Goal: Information Seeking & Learning: Learn about a topic

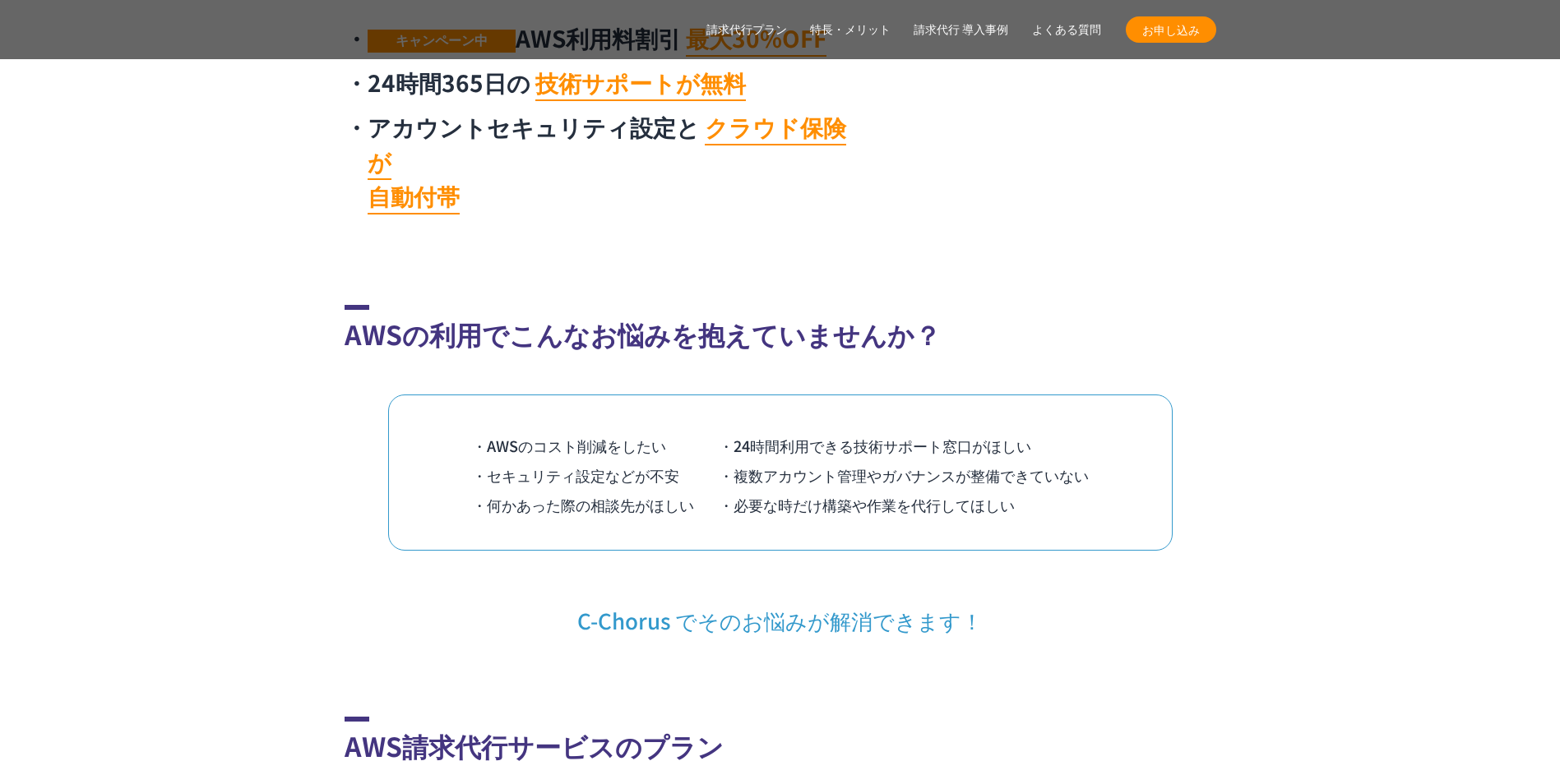
scroll to position [1151, 0]
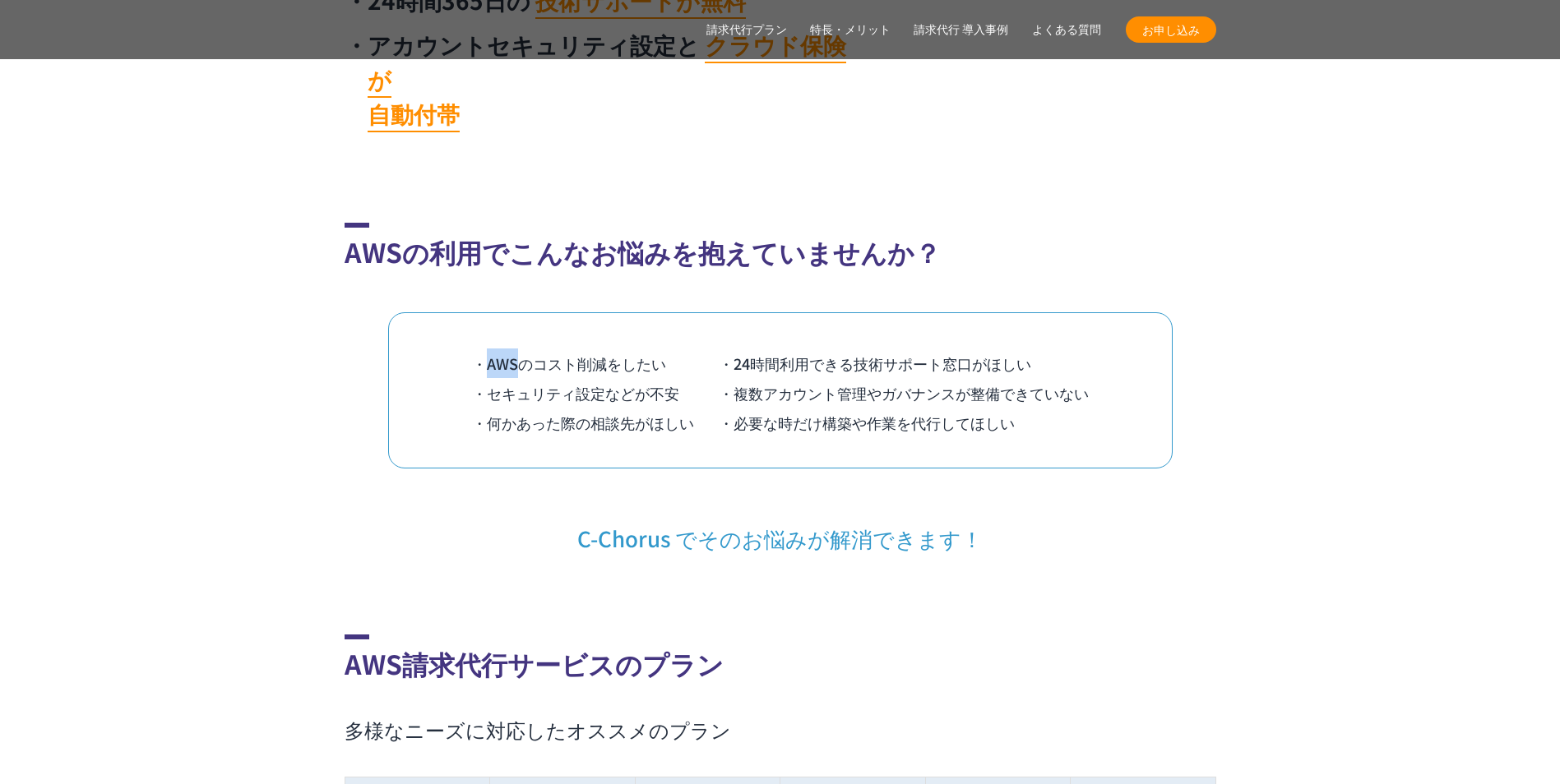
drag, startPoint x: 482, startPoint y: 333, endPoint x: 516, endPoint y: 331, distance: 34.1
click at [516, 349] on li "・AWSのコスト削減をしたい" at bounding box center [595, 363] width 247 height 29
copy li "AWS"
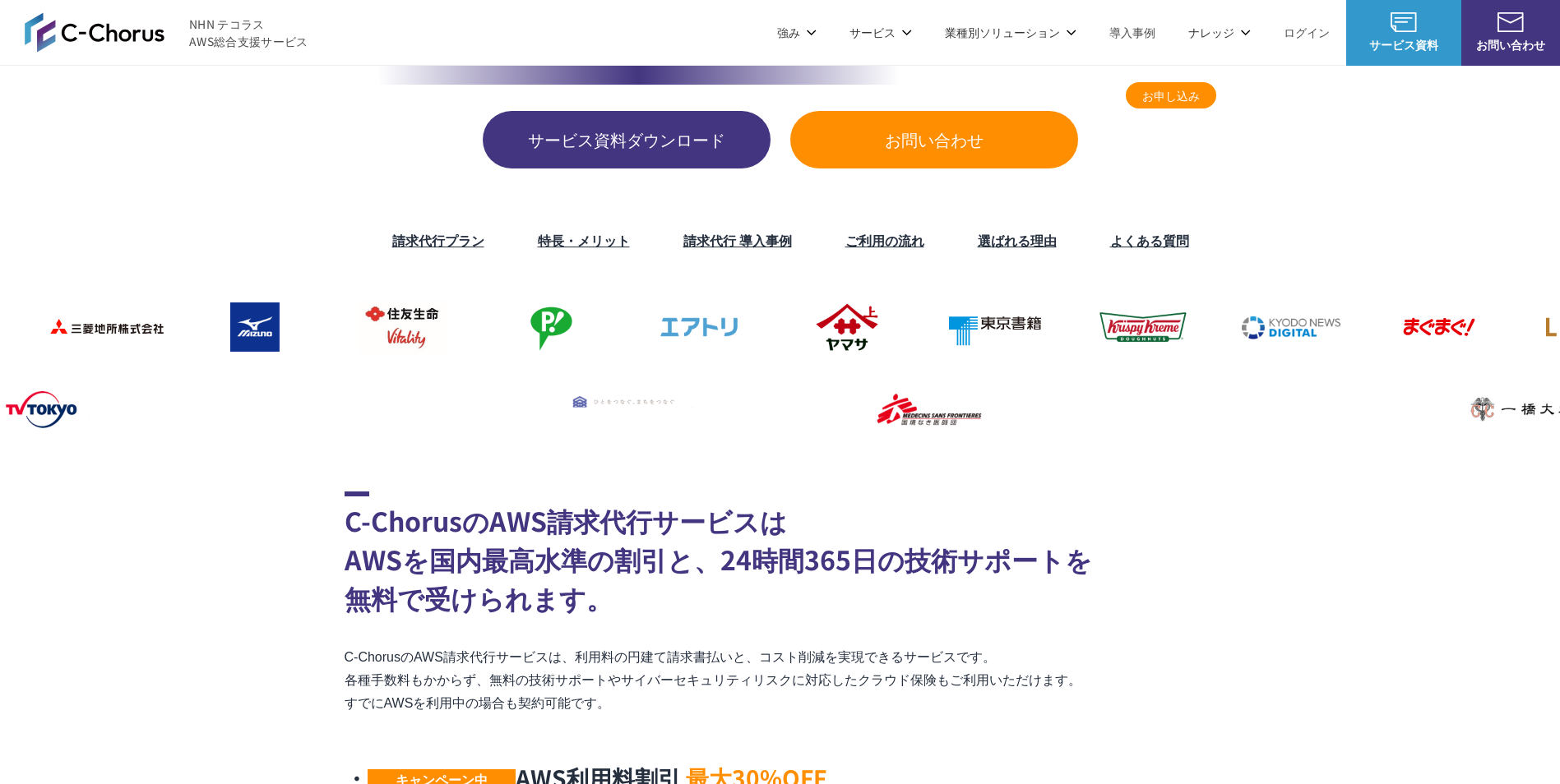
scroll to position [0, 0]
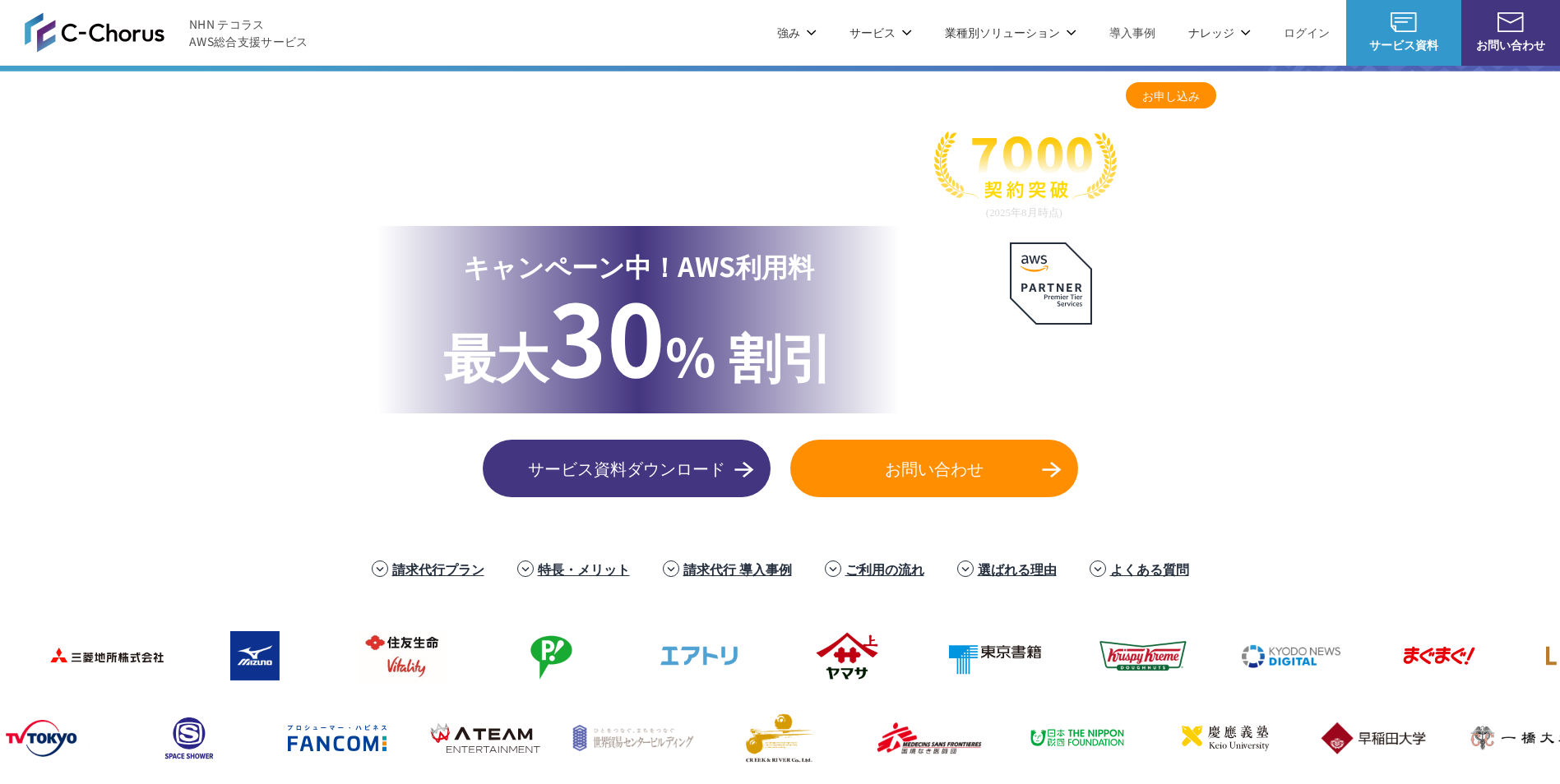
click at [290, 48] on span "NHN テコラス AWS総合支援サービス" at bounding box center [248, 33] width 119 height 35
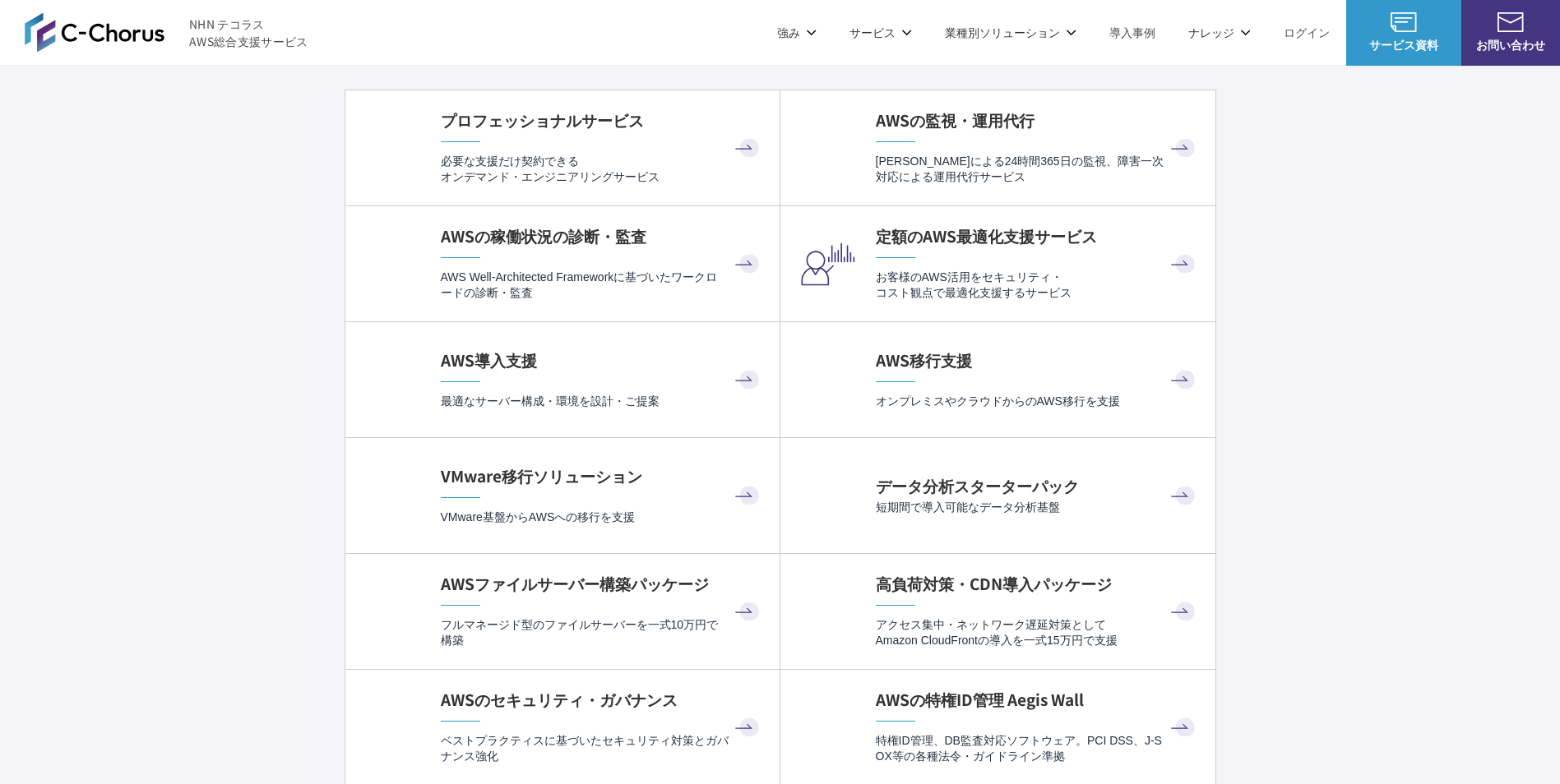
scroll to position [2959, 0]
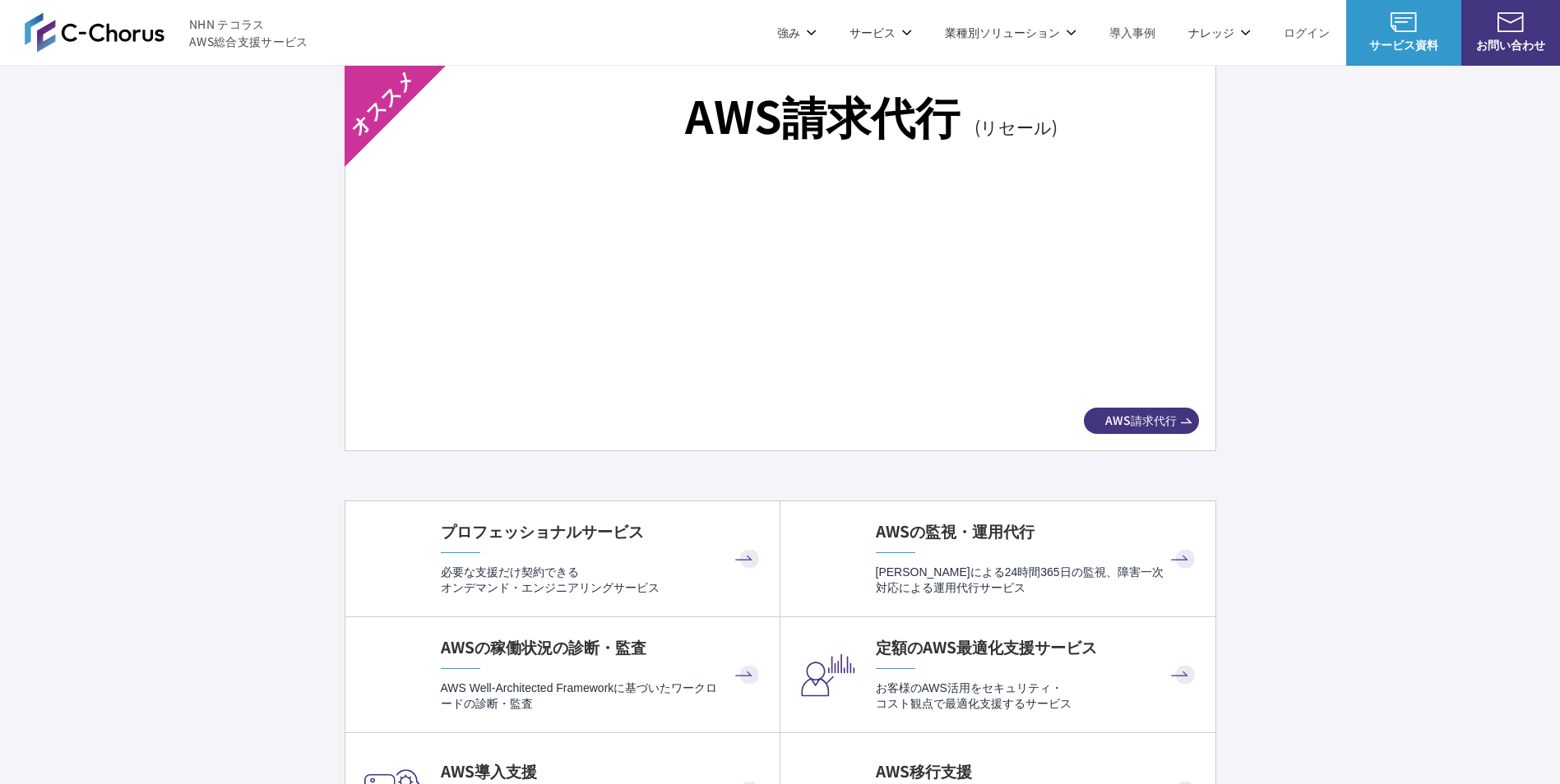
click at [1106, 527] on h4 "AWSの監視・運用代行" at bounding box center [1036, 531] width 323 height 22
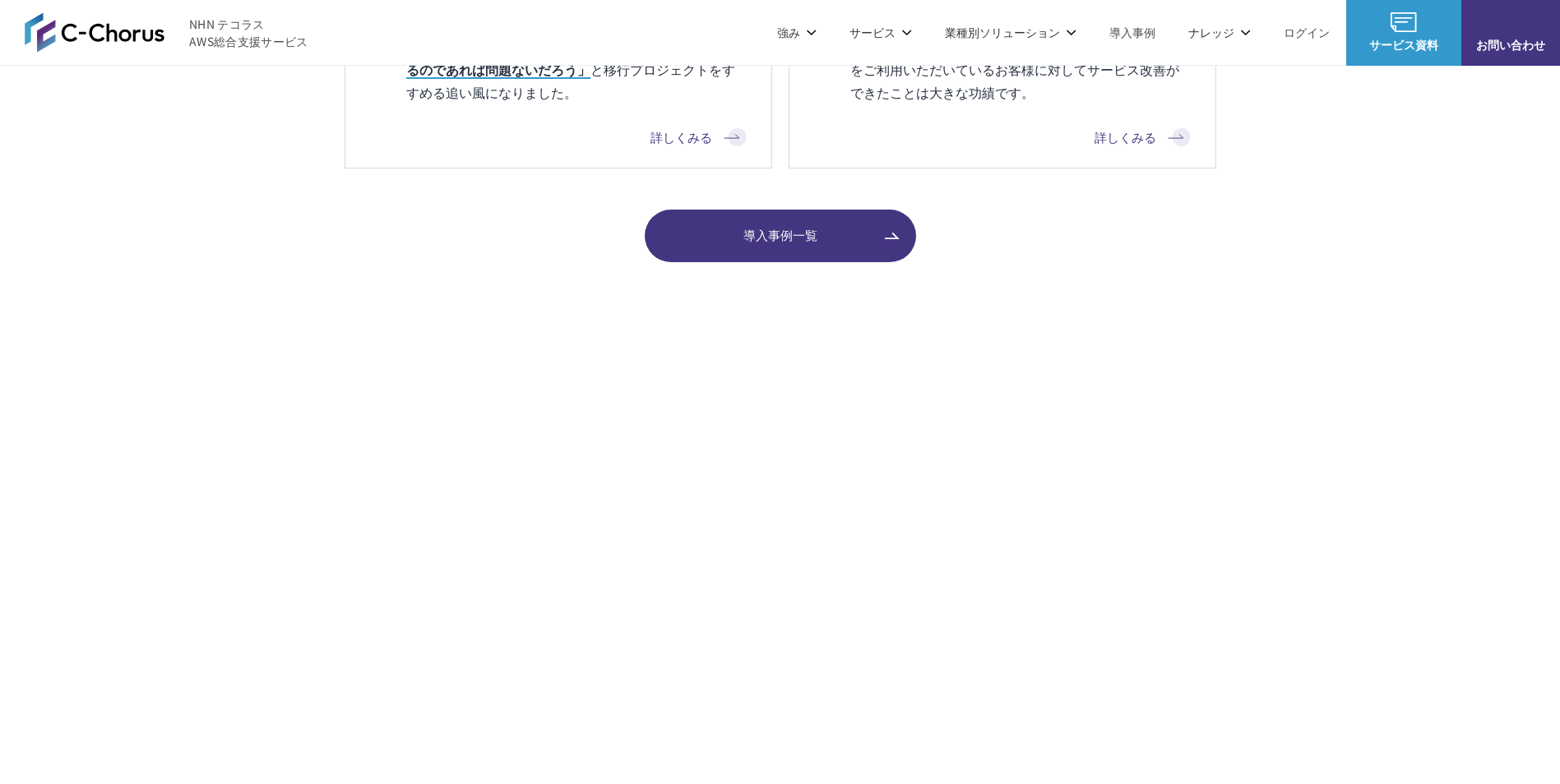
scroll to position [2383, 0]
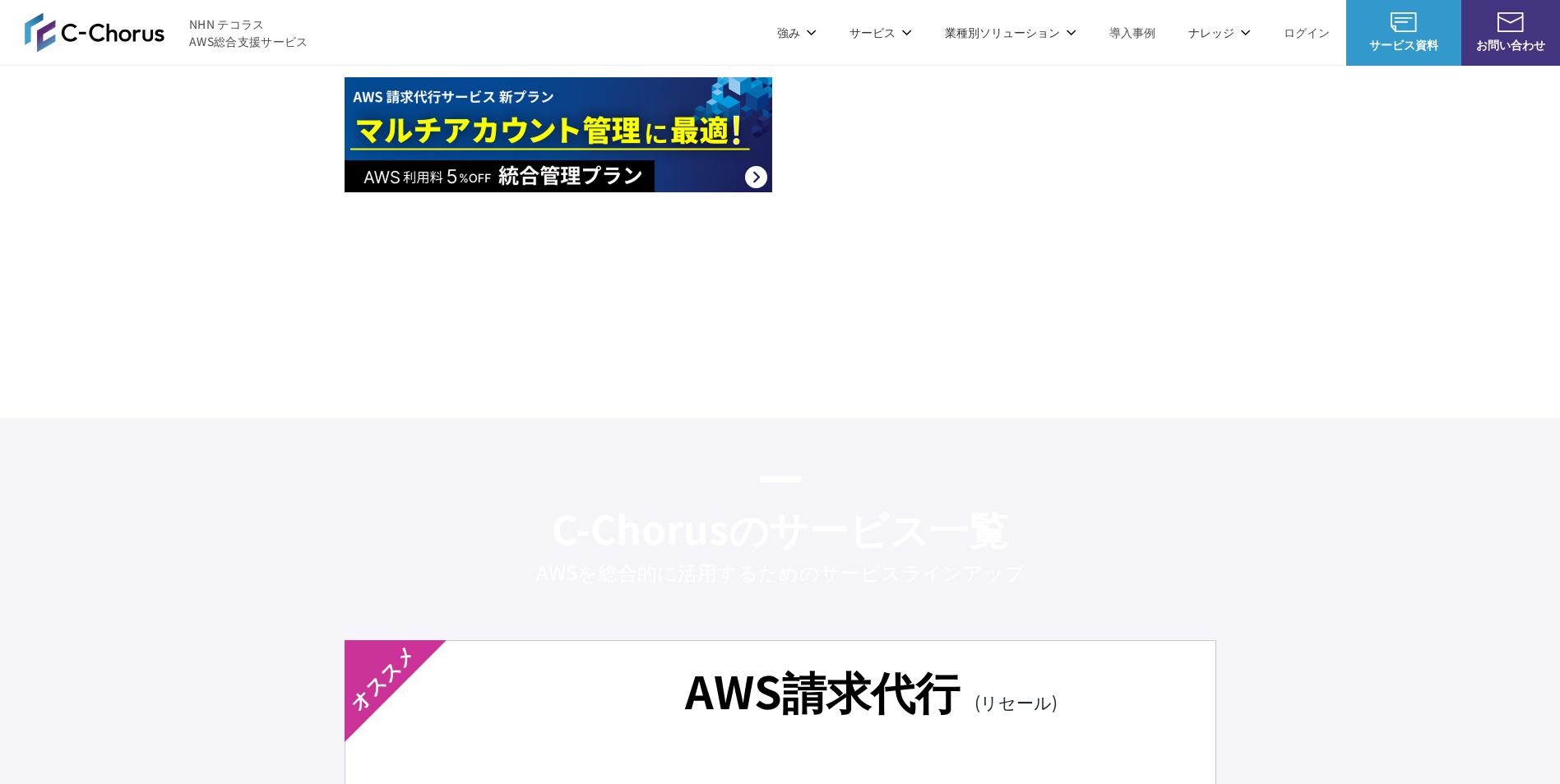
click at [263, 36] on span "NHN テコラス AWS総合支援サービス" at bounding box center [248, 33] width 119 height 35
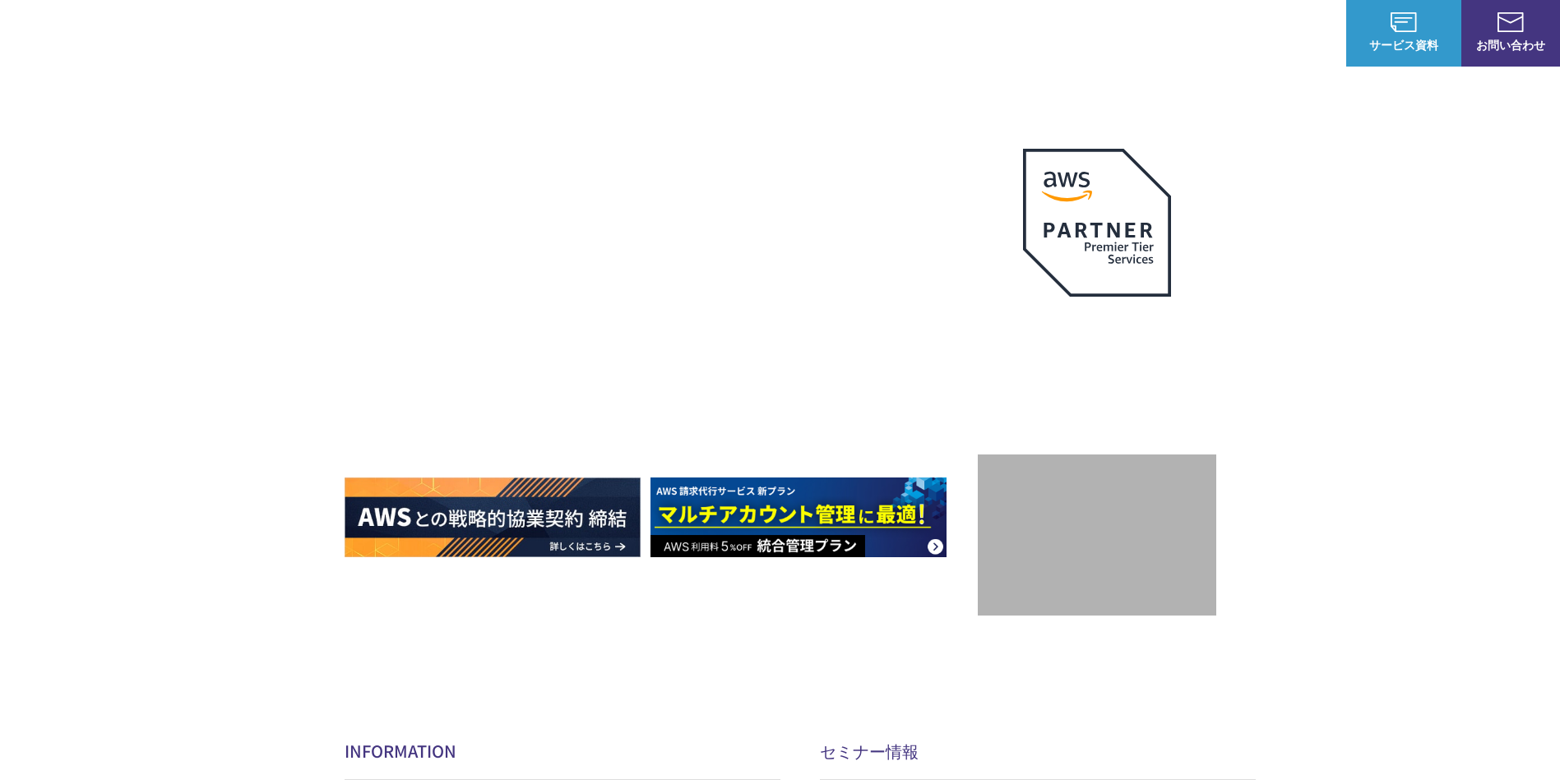
click at [235, 19] on span "NHN テコラス AWS総合支援サービス" at bounding box center [248, 33] width 119 height 35
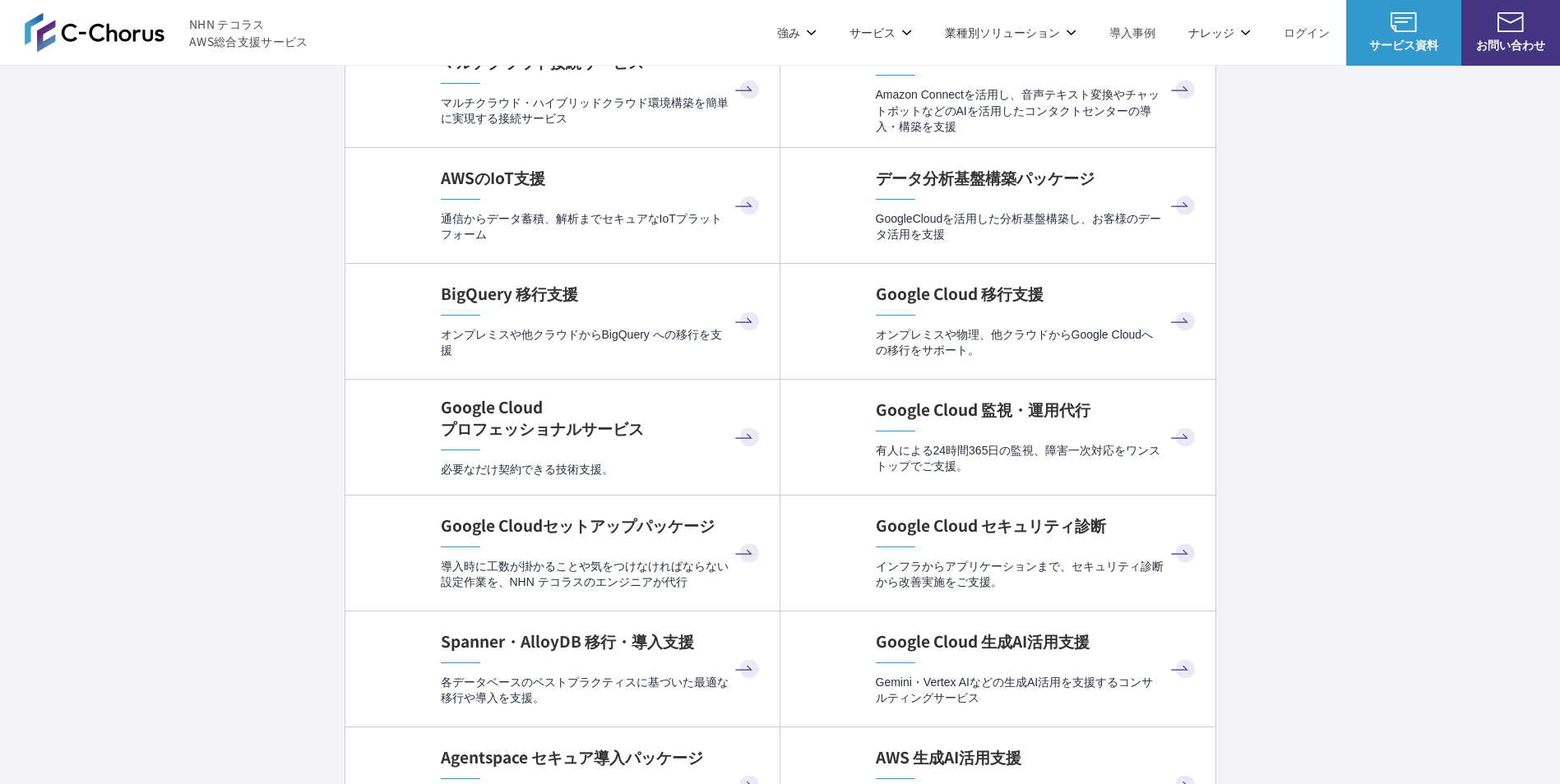
scroll to position [5588, 0]
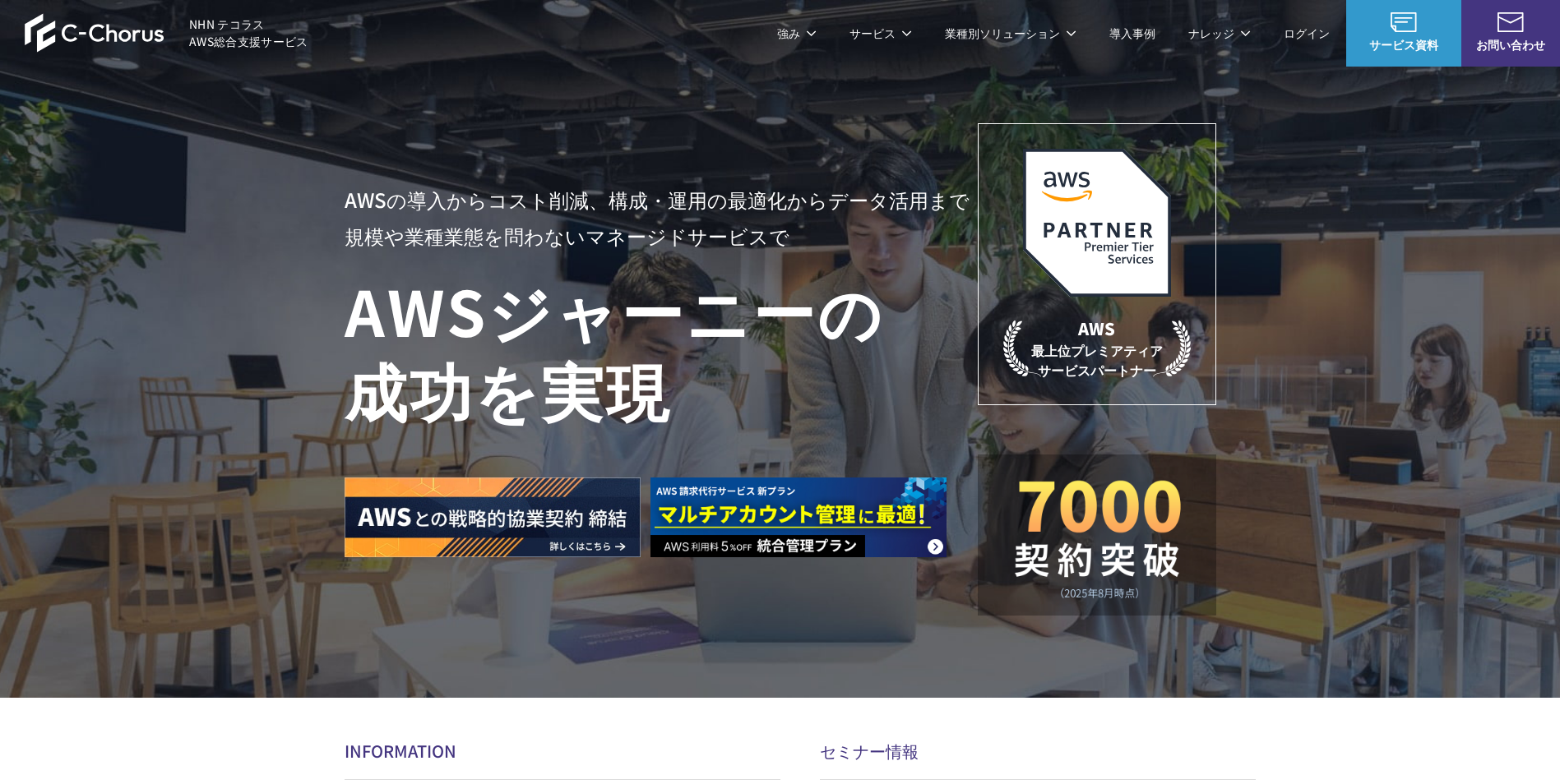
click at [416, 97] on link "C-Chorusの強み" at bounding box center [411, 98] width 85 height 16
click at [878, 25] on p "サービス" at bounding box center [880, 33] width 62 height 17
click at [622, 164] on link "AWSの監視・運用代行" at bounding box center [622, 164] width 116 height 16
